Goal: Complete application form

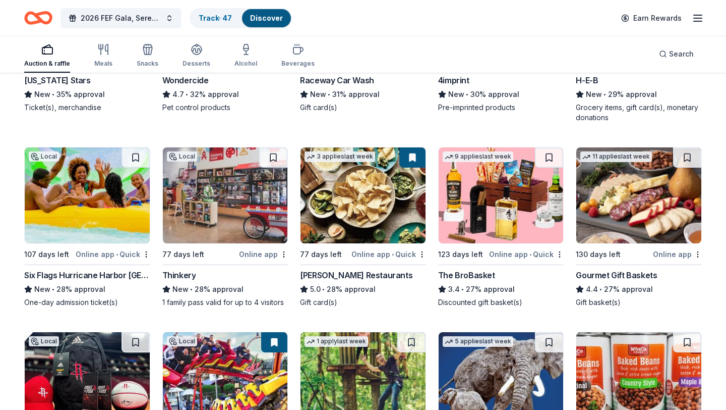
scroll to position [1209, 0]
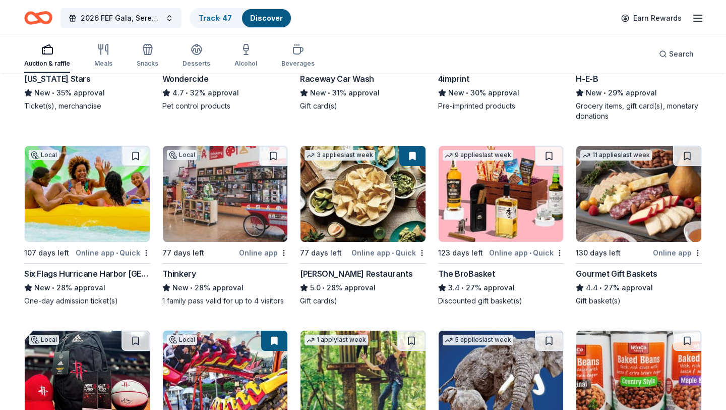
click at [367, 195] on img at bounding box center [363, 194] width 125 height 96
click at [215, 21] on link "Track · 47" at bounding box center [215, 18] width 33 height 9
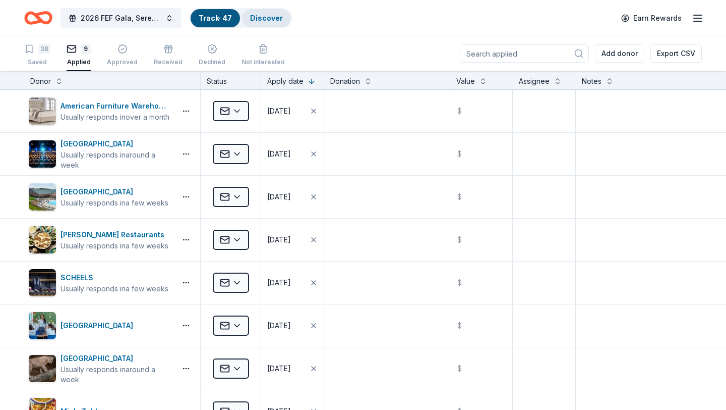
click at [258, 21] on link "Discover" at bounding box center [266, 18] width 33 height 9
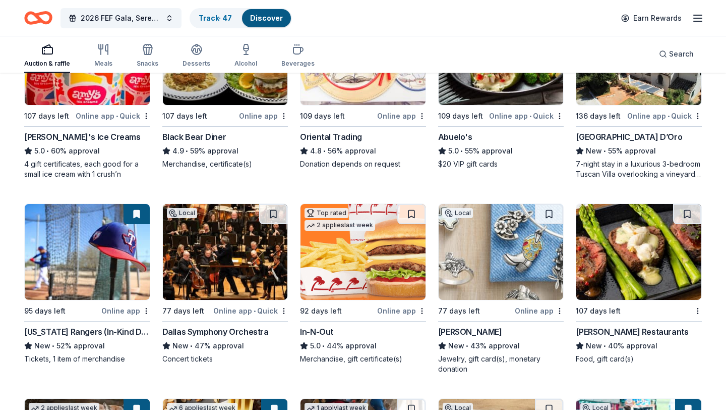
scroll to position [567, 0]
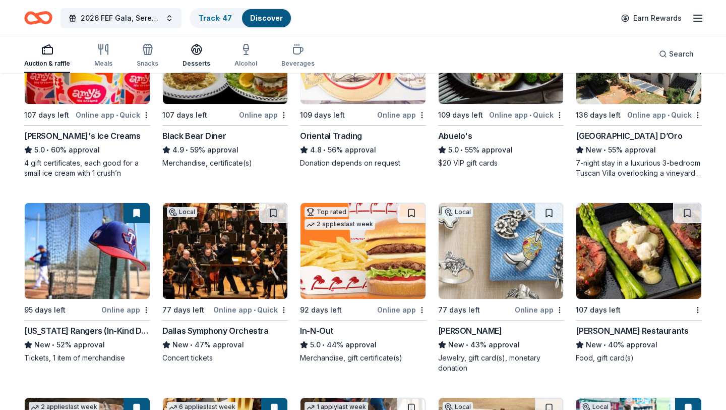
click at [195, 53] on icon "button" at bounding box center [197, 49] width 12 height 12
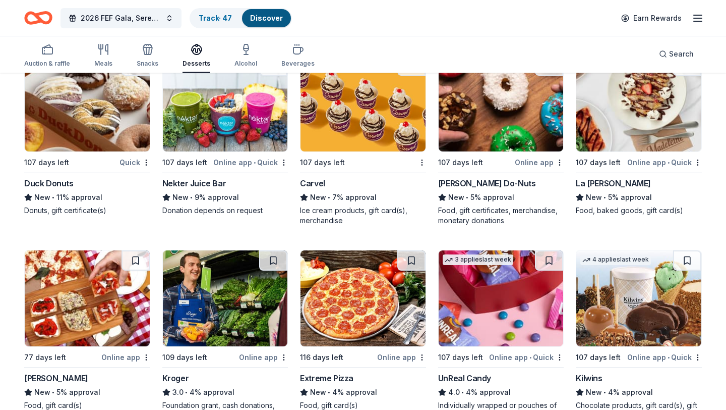
scroll to position [901, 0]
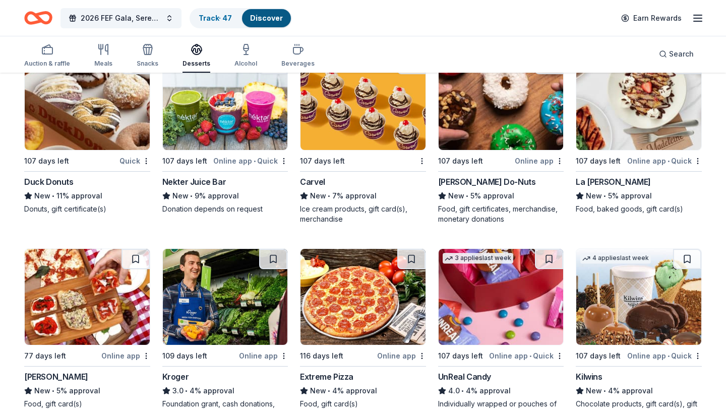
click at [640, 113] on img at bounding box center [639, 102] width 125 height 96
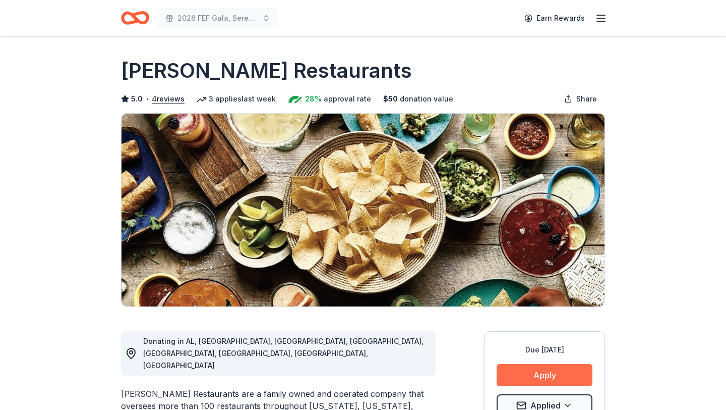
click at [545, 369] on button "Apply" at bounding box center [545, 375] width 96 height 22
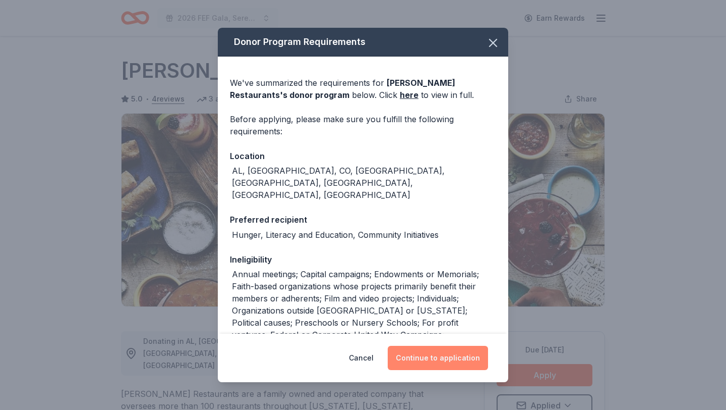
click at [433, 354] on button "Continue to application" at bounding box center [438, 358] width 100 height 24
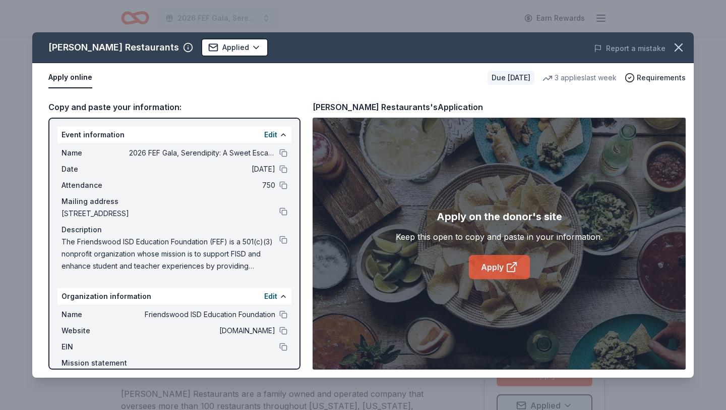
click at [500, 266] on link "Apply" at bounding box center [499, 267] width 61 height 24
click at [677, 46] on icon "button" at bounding box center [678, 47] width 7 height 7
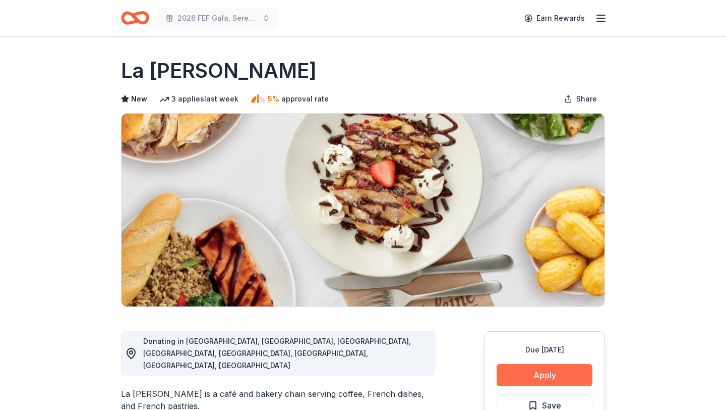
click at [545, 376] on button "Apply" at bounding box center [545, 375] width 96 height 22
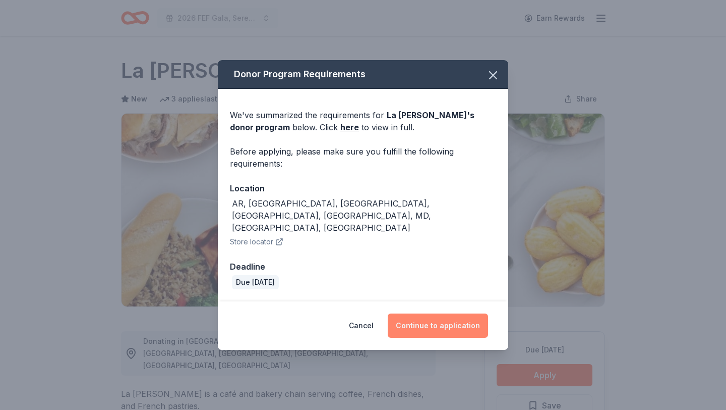
click at [398, 315] on button "Continue to application" at bounding box center [438, 325] width 100 height 24
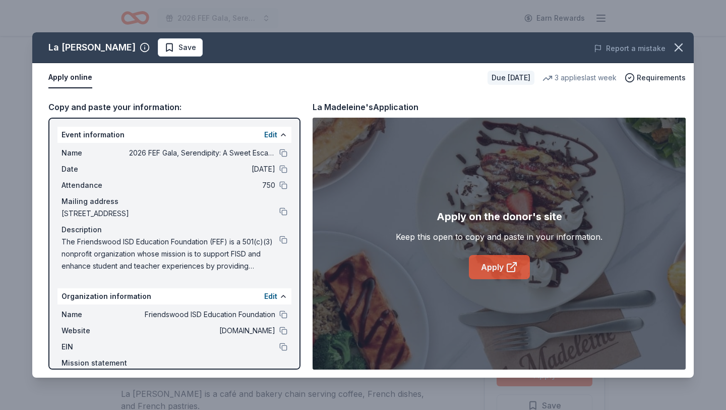
click at [510, 275] on link "Apply" at bounding box center [499, 267] width 61 height 24
click at [179, 47] on span "Save" at bounding box center [188, 47] width 18 height 12
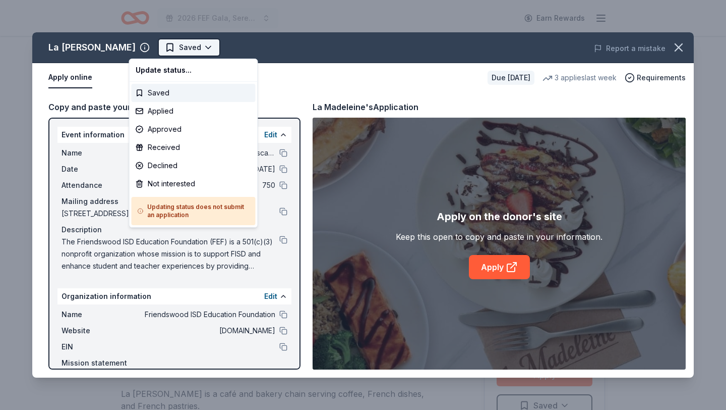
click at [180, 48] on html "2026 FEF Gala, Serendipity: A Sweet Escape Earn Rewards Due in 107 days Share L…" at bounding box center [363, 205] width 726 height 410
click at [160, 113] on div "Applied" at bounding box center [194, 111] width 124 height 18
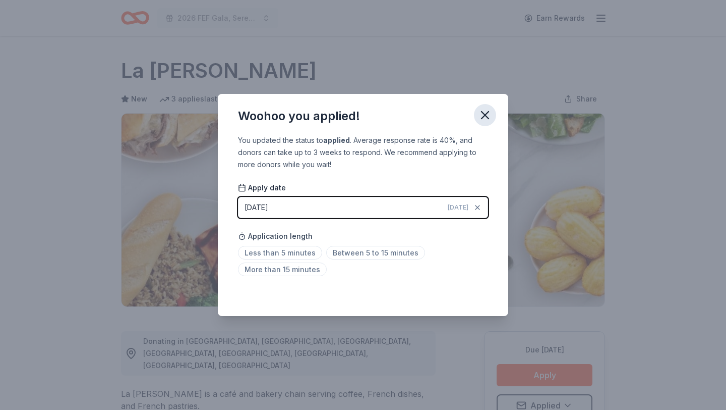
click at [487, 119] on icon "button" at bounding box center [485, 115] width 14 height 14
